Goal: Contribute content

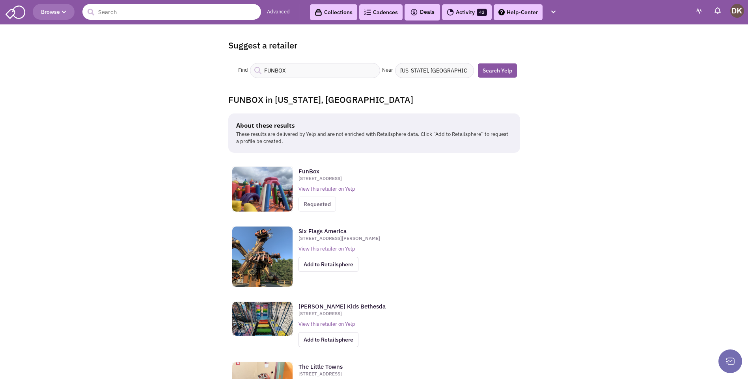
click at [215, 13] on input "text" at bounding box center [171, 12] width 179 height 16
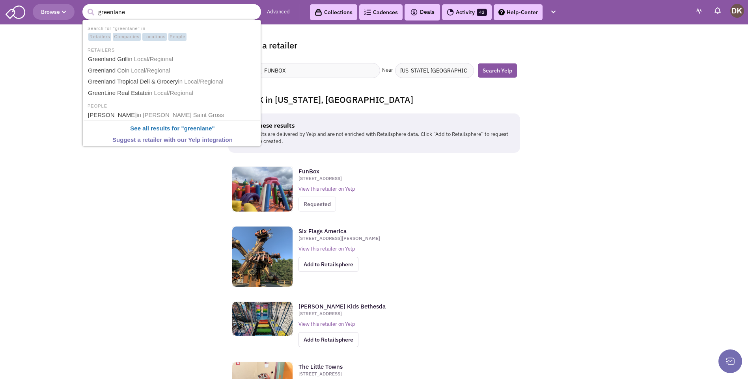
type input "greenlane"
click at [85, 6] on button "submit" at bounding box center [91, 12] width 12 height 12
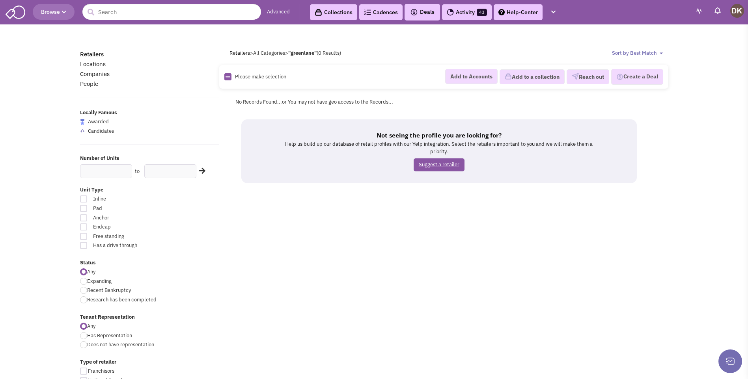
click at [440, 165] on link "Suggest a retailer" at bounding box center [439, 164] width 51 height 13
click at [389, 85] on div "Please make selection selected Add to Accounts Add to a collection Reach out Cr…" at bounding box center [443, 77] width 449 height 24
